Goal: Navigation & Orientation: Understand site structure

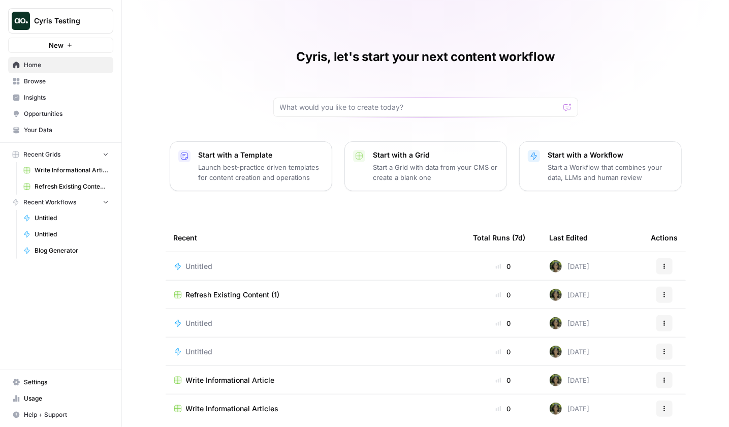
click at [98, 98] on span "Insights" at bounding box center [66, 97] width 85 height 9
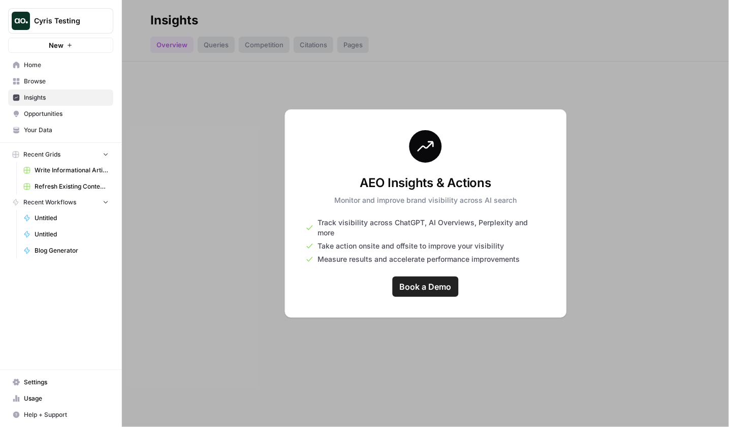
click at [362, 89] on div at bounding box center [425, 213] width 607 height 427
click at [66, 79] on span "Browse" at bounding box center [66, 81] width 85 height 9
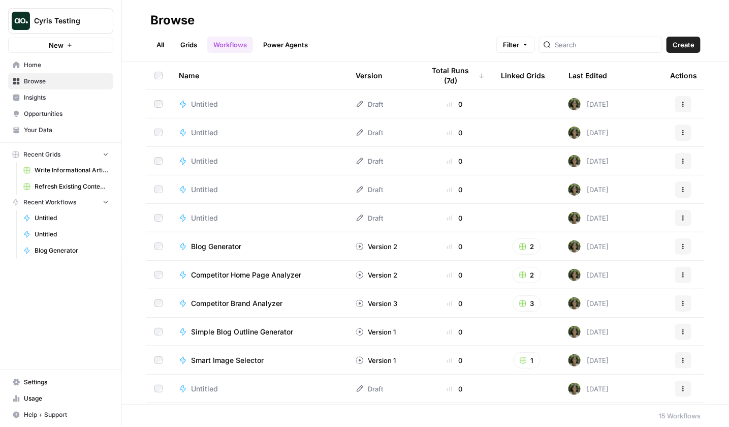
click at [68, 96] on span "Insights" at bounding box center [66, 97] width 85 height 9
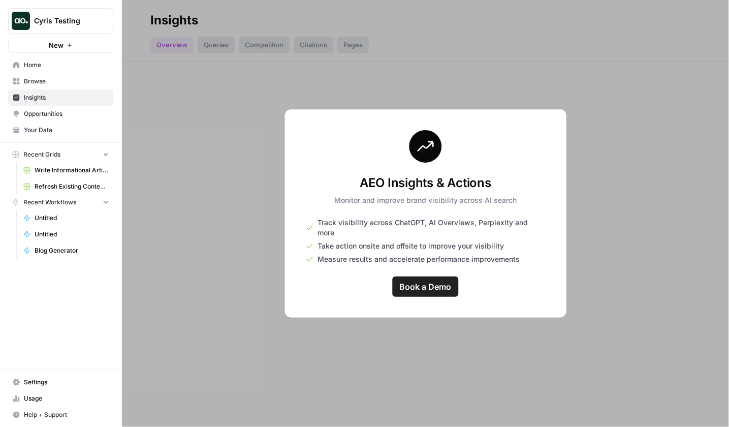
click at [213, 43] on div at bounding box center [425, 213] width 607 height 427
click at [71, 111] on span "Opportunities" at bounding box center [66, 113] width 85 height 9
click at [76, 127] on span "Your Data" at bounding box center [66, 130] width 85 height 9
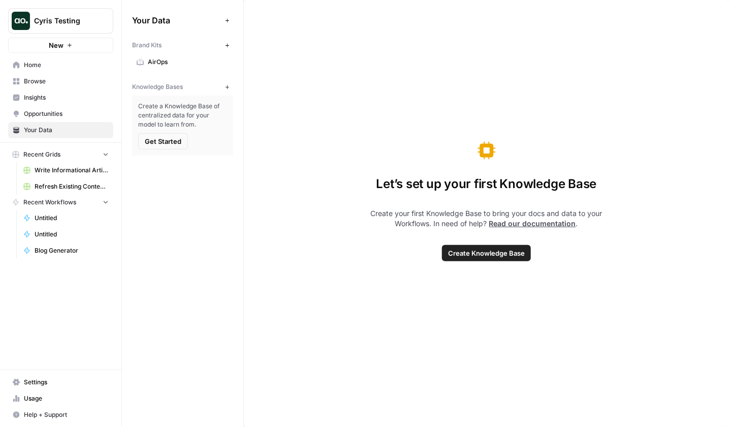
click at [77, 81] on span "Browse" at bounding box center [66, 81] width 85 height 9
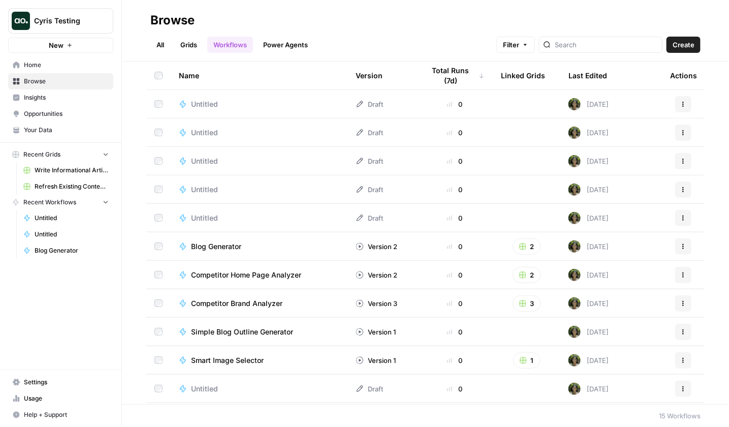
click at [78, 69] on span "Home" at bounding box center [66, 64] width 85 height 9
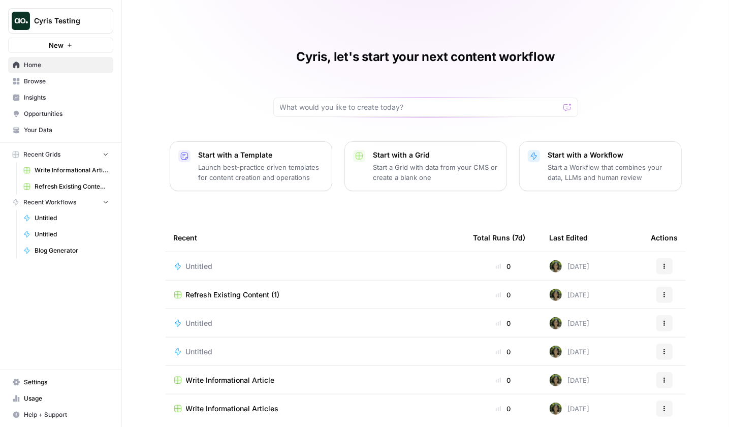
click at [80, 110] on span "Opportunities" at bounding box center [66, 113] width 85 height 9
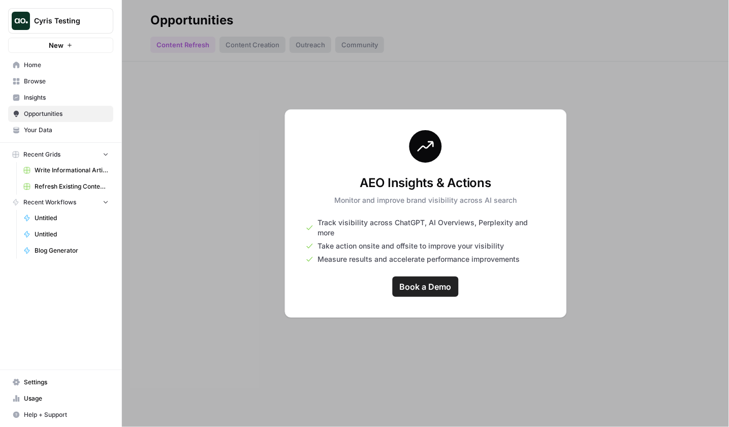
click at [80, 128] on span "Your Data" at bounding box center [66, 130] width 85 height 9
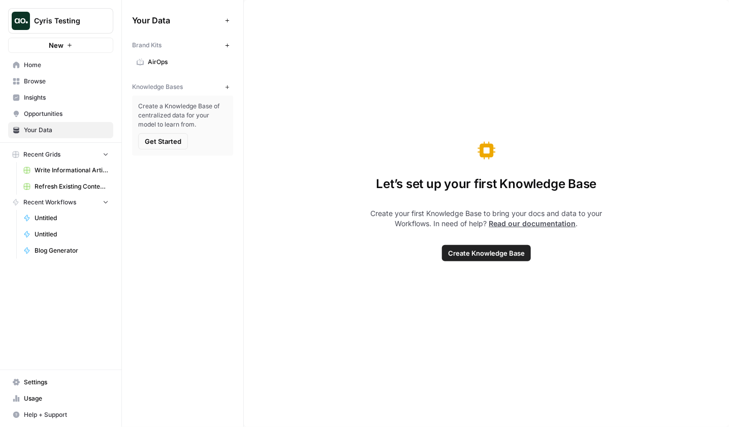
click at [103, 158] on button "Recent Grids" at bounding box center [60, 154] width 105 height 15
click at [109, 164] on button "Recent Workflows" at bounding box center [60, 169] width 105 height 15
click at [91, 61] on span "Home" at bounding box center [66, 64] width 85 height 9
